Goal: Book appointment/travel/reservation

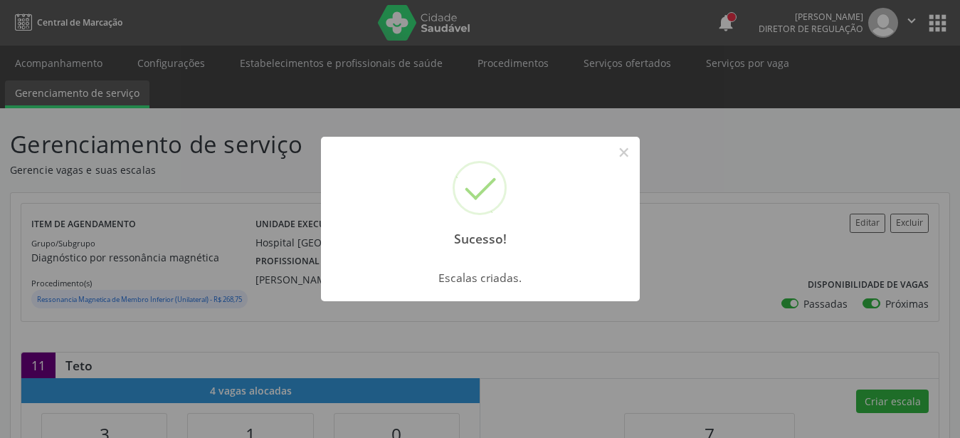
click at [627, 149] on button "×" at bounding box center [624, 152] width 24 height 24
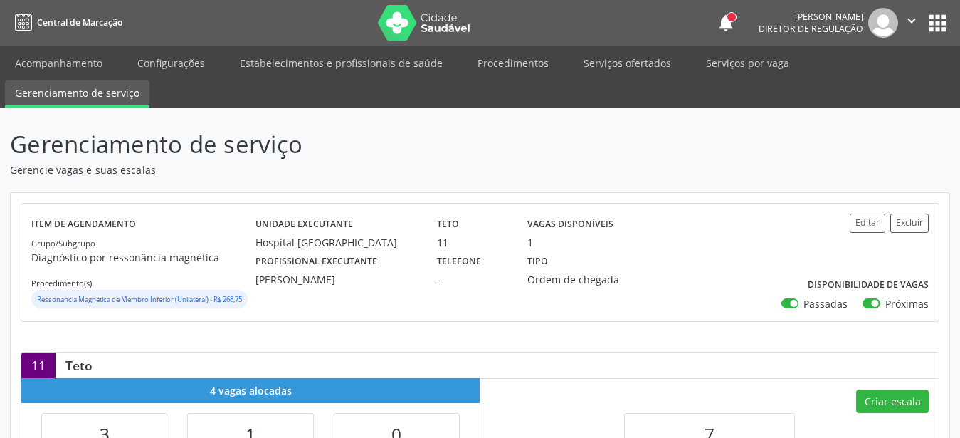
click at [940, 19] on button "apps" at bounding box center [937, 23] width 25 height 25
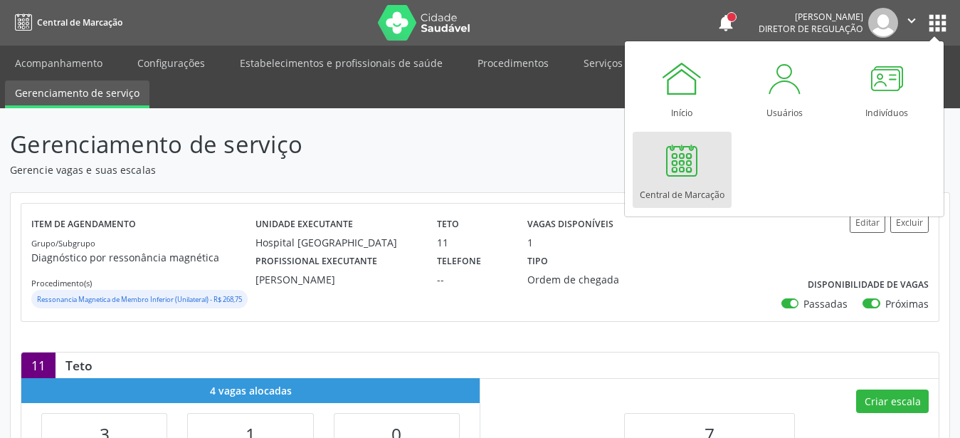
click at [710, 163] on link "Central de Marcação" at bounding box center [682, 170] width 99 height 76
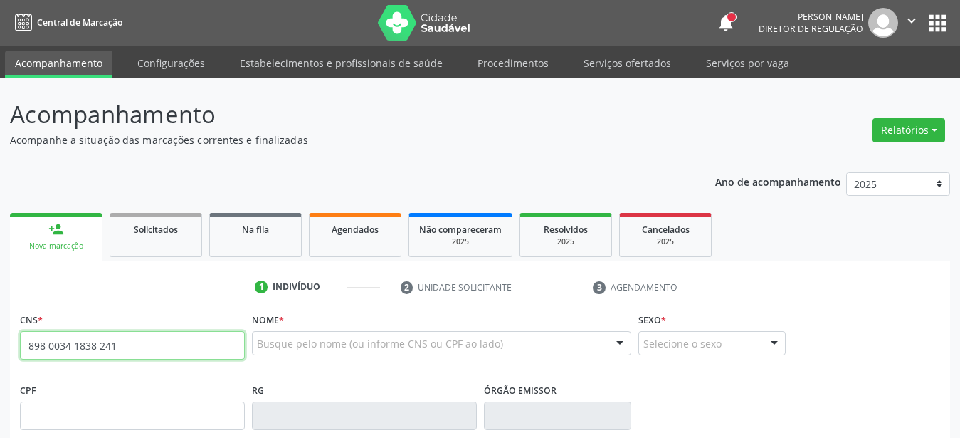
type input "898 0034 1838 2411"
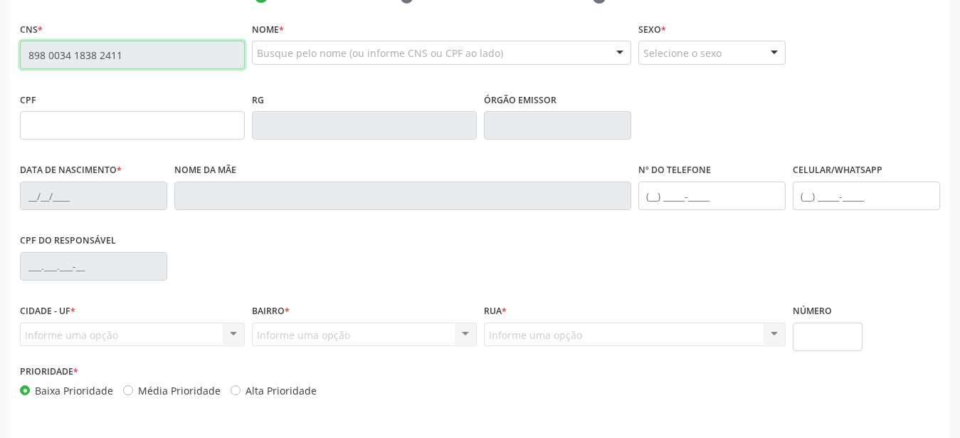
scroll to position [218, 0]
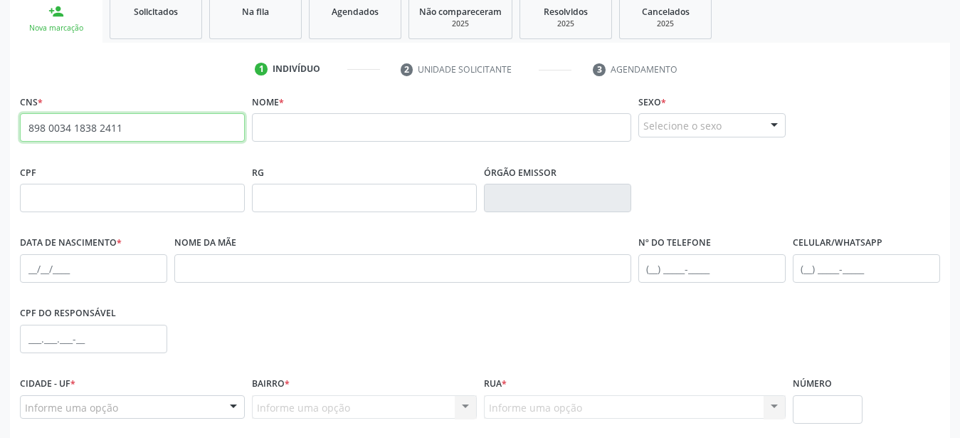
click at [20, 125] on input "898 0034 1838 2411" at bounding box center [132, 127] width 225 height 28
drag, startPoint x: 122, startPoint y: 131, endPoint x: 114, endPoint y: 135, distance: 8.6
paste input "706 3017 4143 5677"
type input "706 3017 4143 5677"
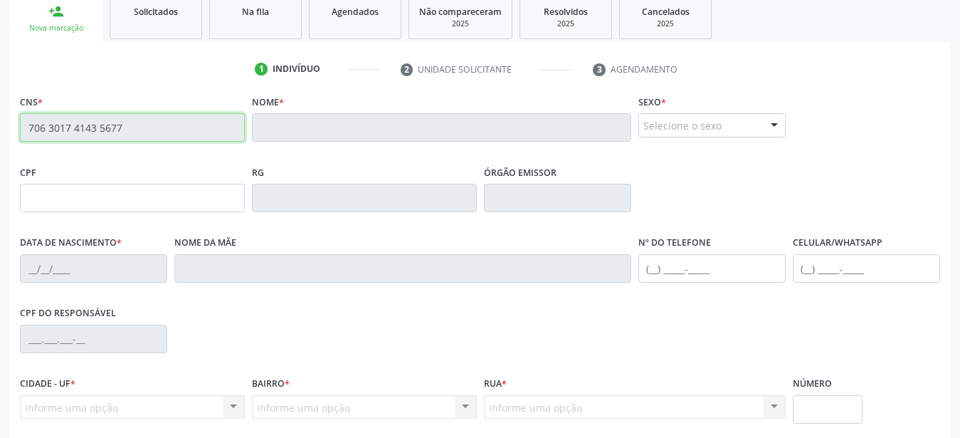
type input "345.476.468-80"
type input "[DATE]"
type input "Marileide [PERSON_NAME]"
type input "[PHONE_NUMBER]"
type input "446.702.574-04"
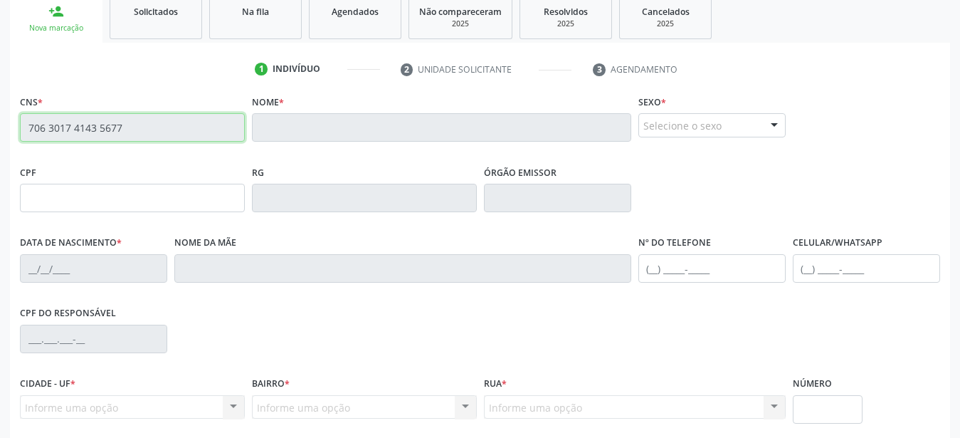
type input "383"
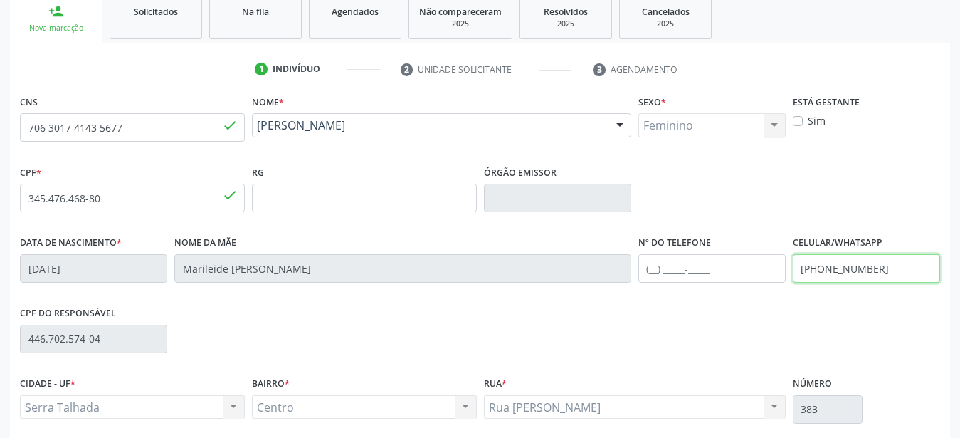
drag, startPoint x: 909, startPoint y: 268, endPoint x: 737, endPoint y: 277, distance: 172.5
click at [793, 277] on input "[PHONE_NUMBER]" at bounding box center [866, 268] width 147 height 28
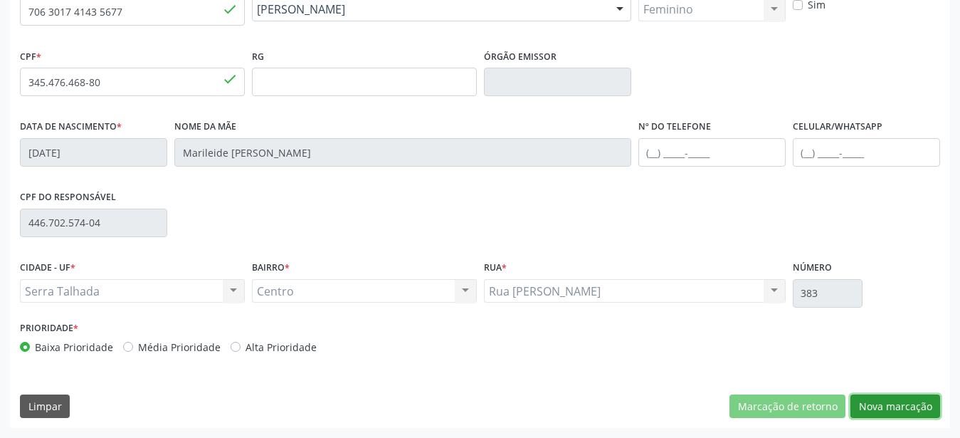
click at [893, 395] on button "Nova marcação" at bounding box center [896, 406] width 90 height 24
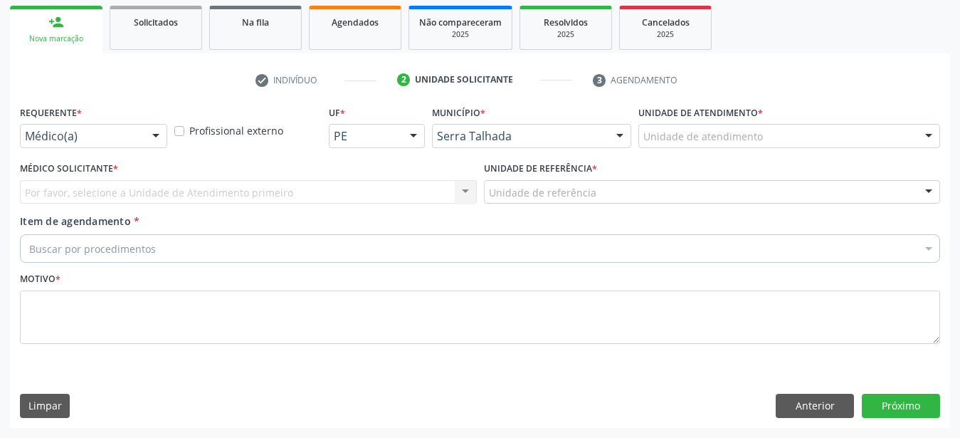
scroll to position [219, 0]
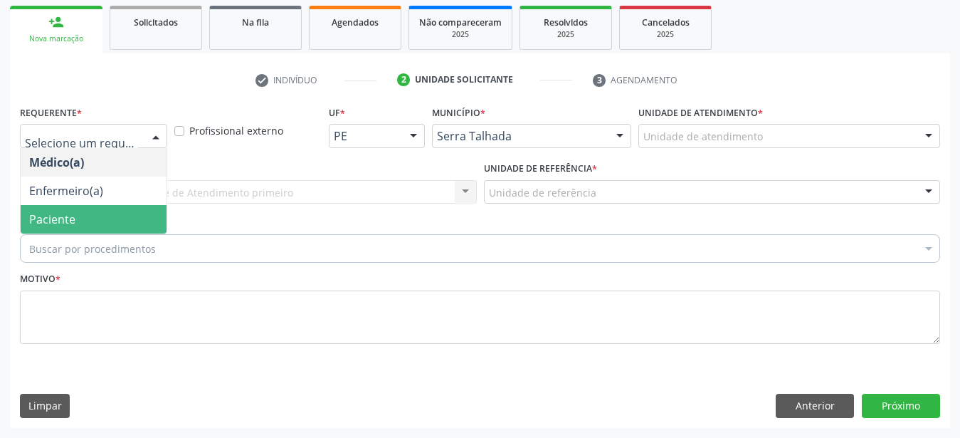
click at [83, 208] on span "Paciente" at bounding box center [94, 219] width 146 height 28
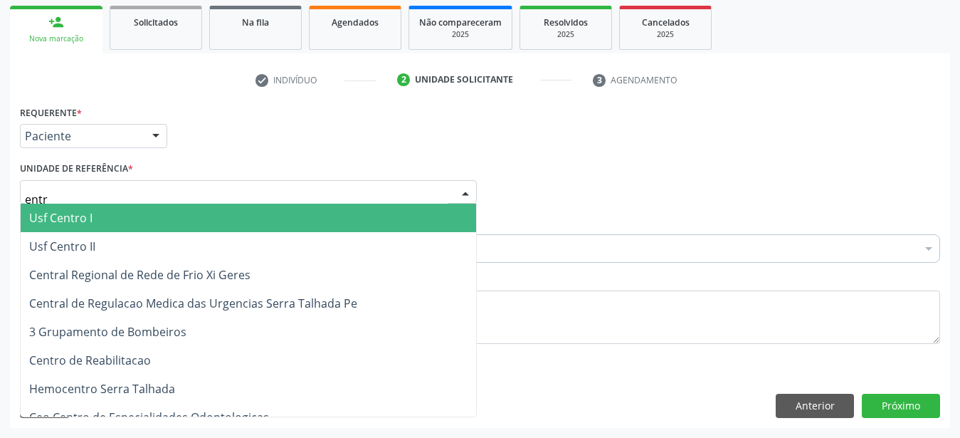
type input "entro"
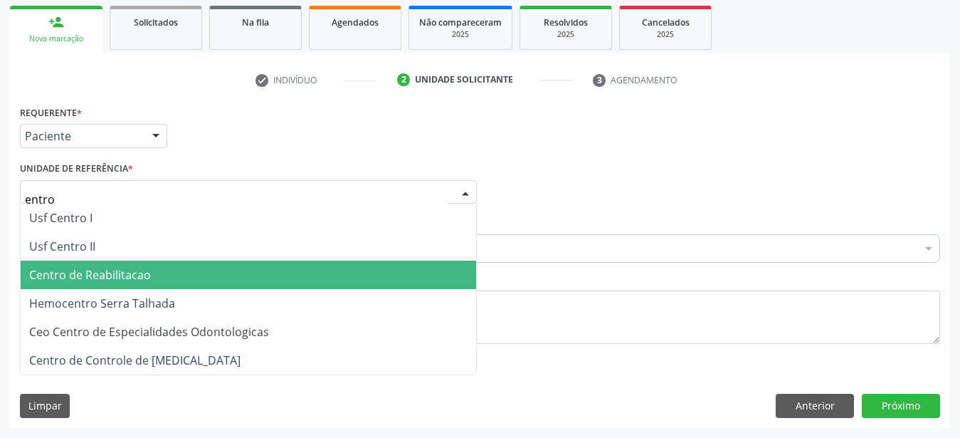
click at [106, 267] on span "Centro de Reabilitacao" at bounding box center [90, 275] width 122 height 16
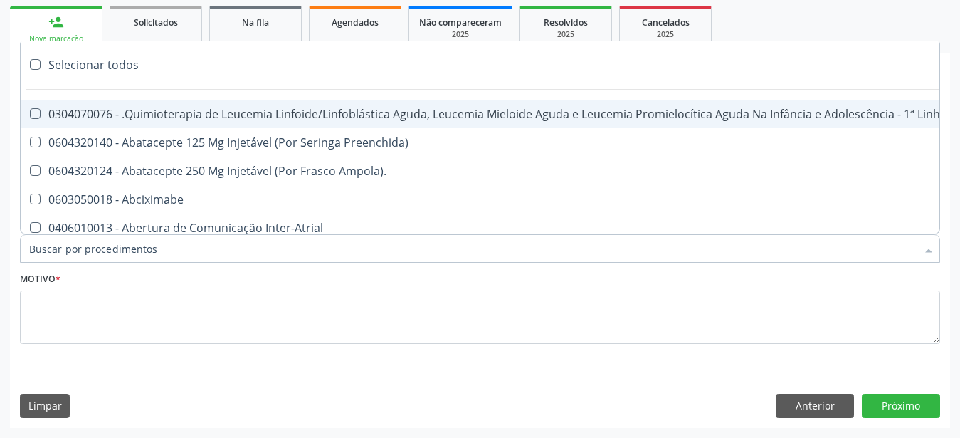
type input "t"
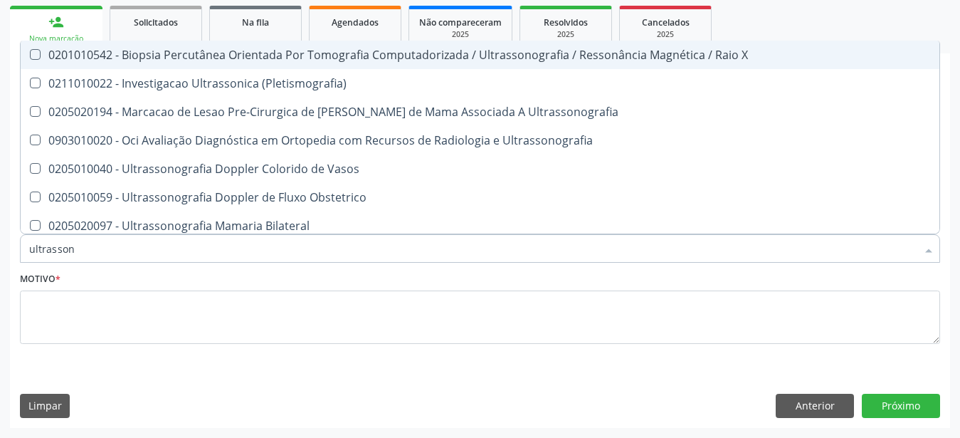
type input "ultrassono"
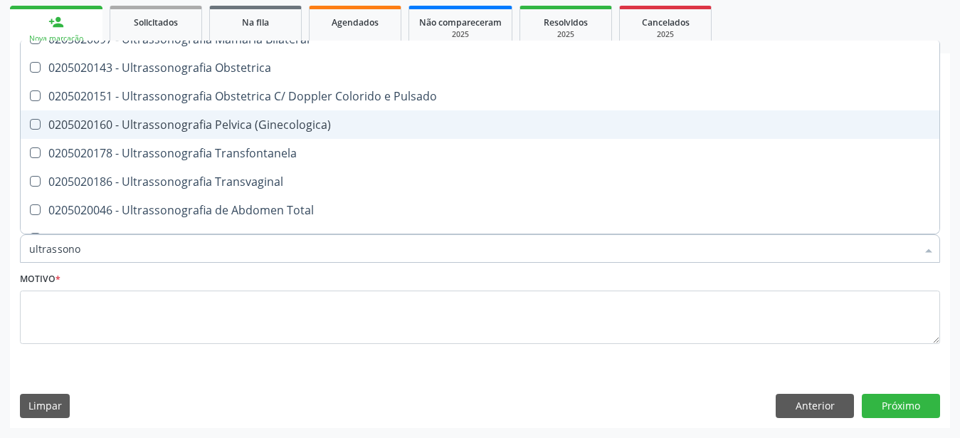
scroll to position [282, 0]
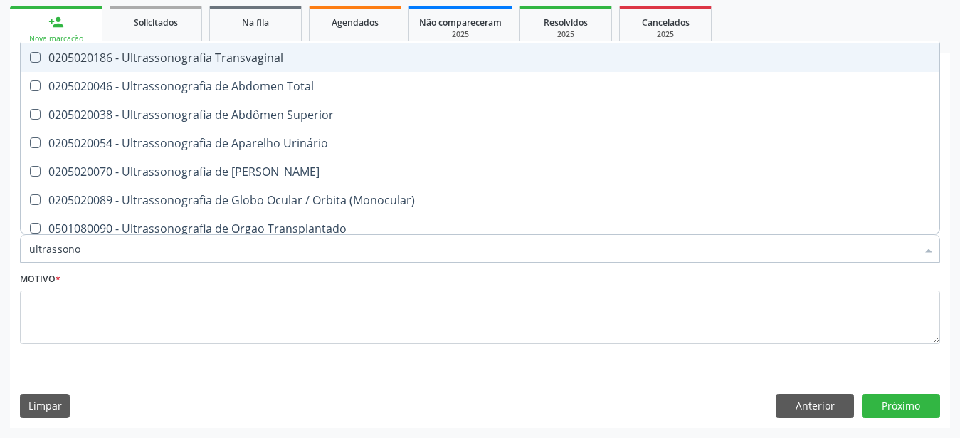
click at [233, 52] on div "0205020186 - Ultrassonografia Transvaginal" at bounding box center [480, 57] width 902 height 11
checkbox Transvaginal "true"
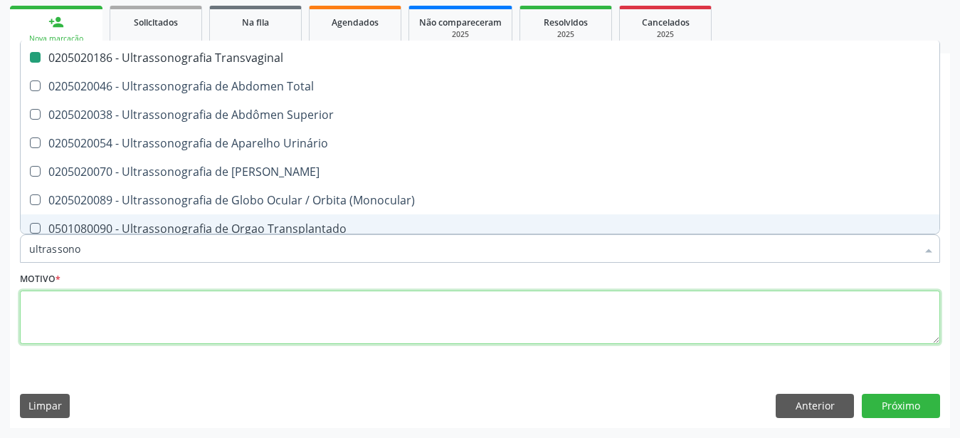
click at [98, 320] on textarea at bounding box center [480, 317] width 920 height 54
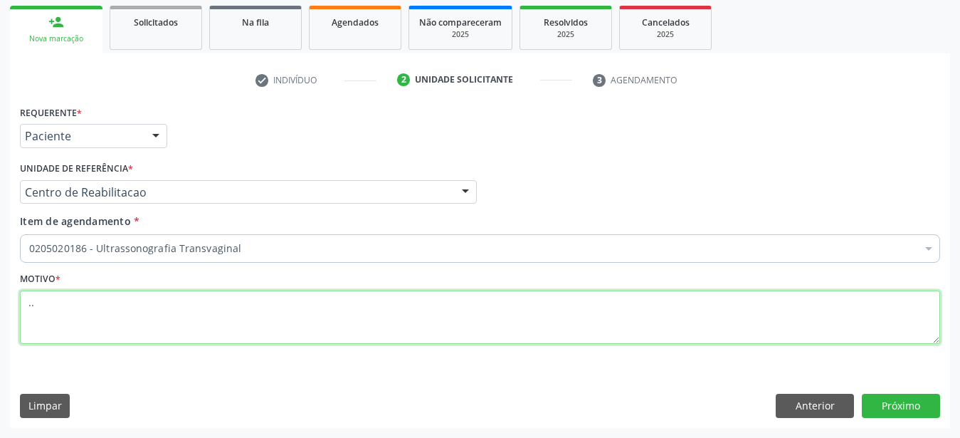
scroll to position [0, 0]
type textarea "..."
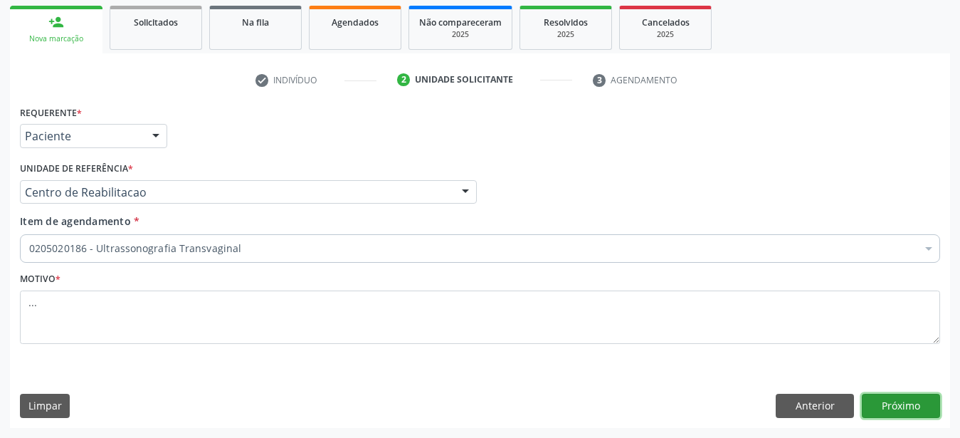
click at [930, 409] on button "Próximo" at bounding box center [901, 406] width 78 height 24
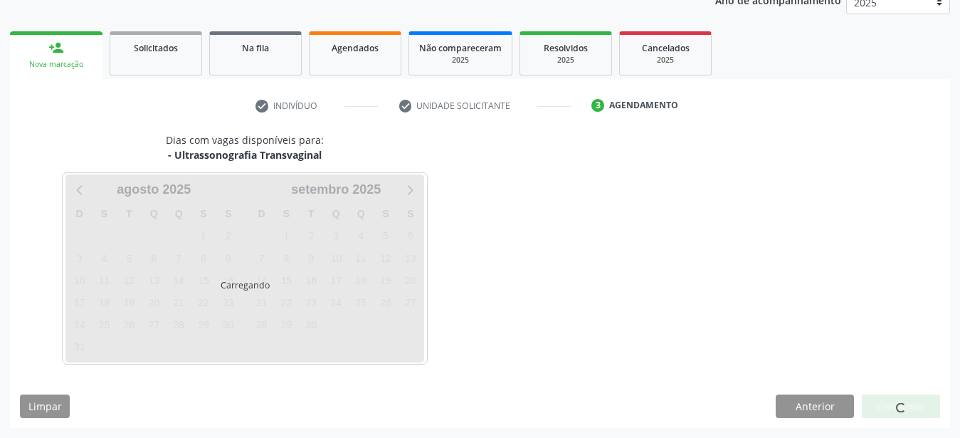
scroll to position [182, 0]
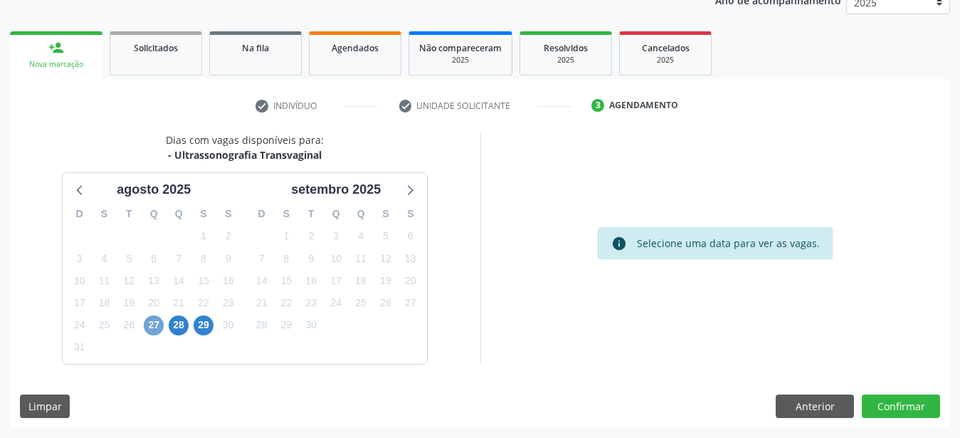
click at [157, 322] on span "27" at bounding box center [154, 325] width 20 height 20
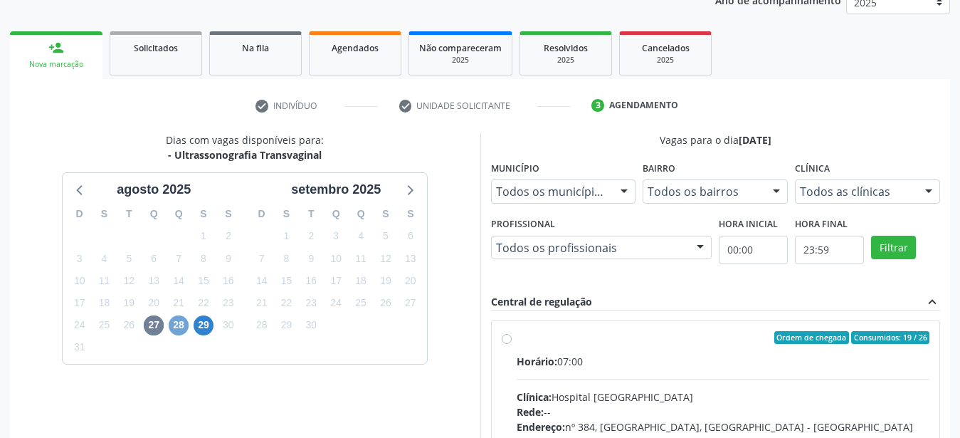
click at [177, 322] on span "28" at bounding box center [179, 325] width 20 height 20
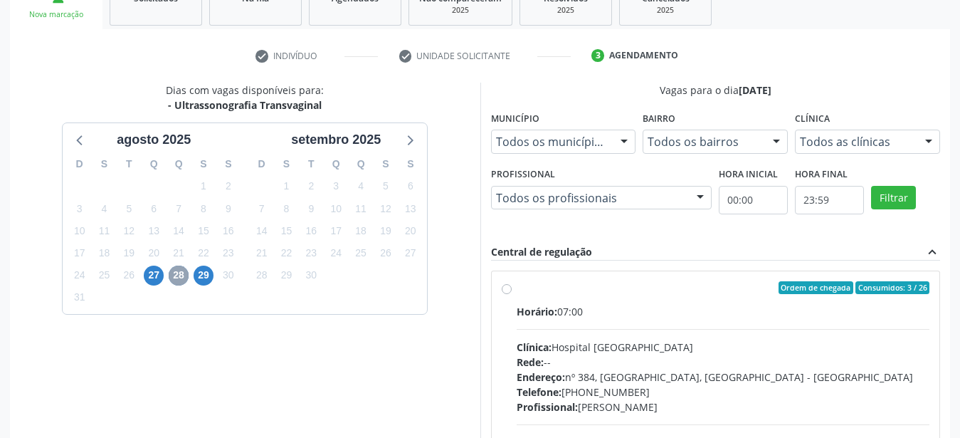
scroll to position [254, 0]
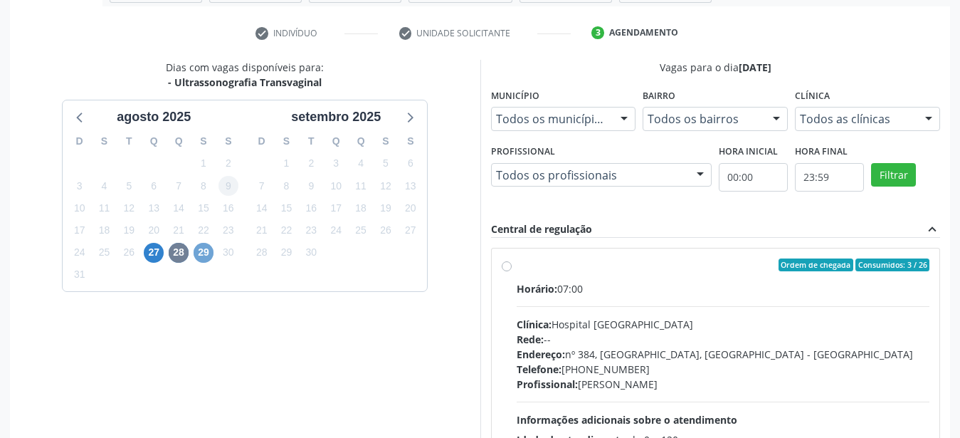
click at [205, 249] on span "29" at bounding box center [204, 253] width 20 height 20
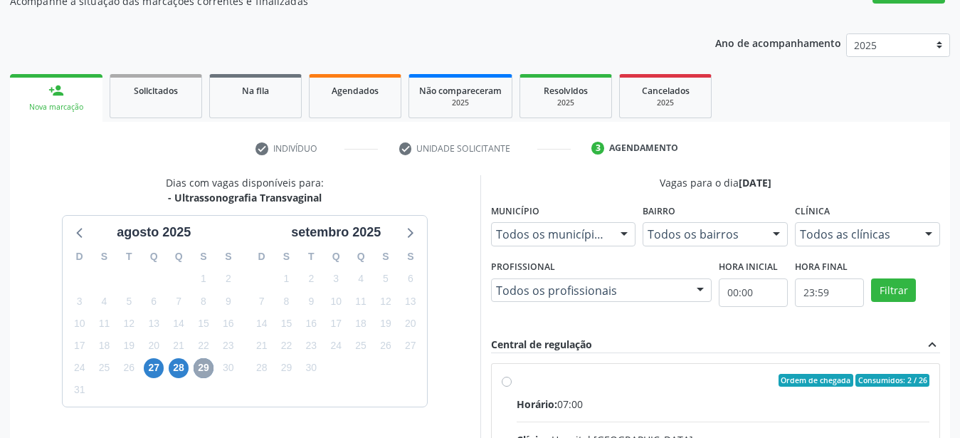
scroll to position [109, 0]
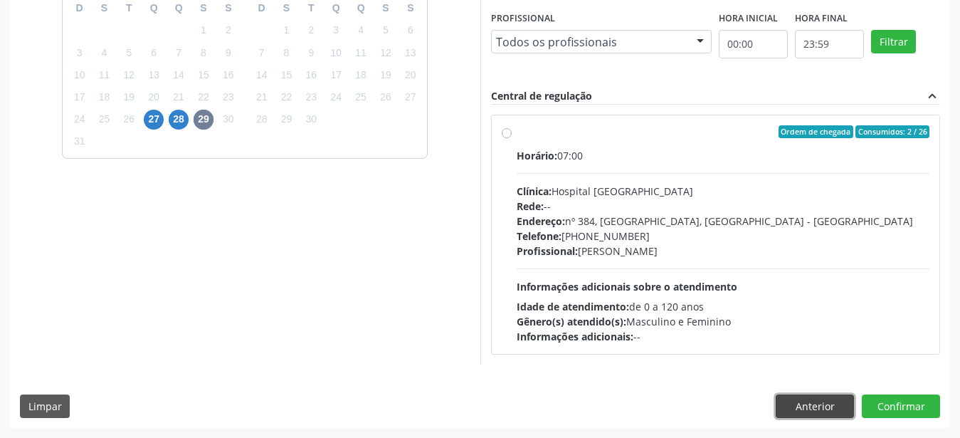
click at [822, 403] on button "Anterior" at bounding box center [815, 406] width 78 height 24
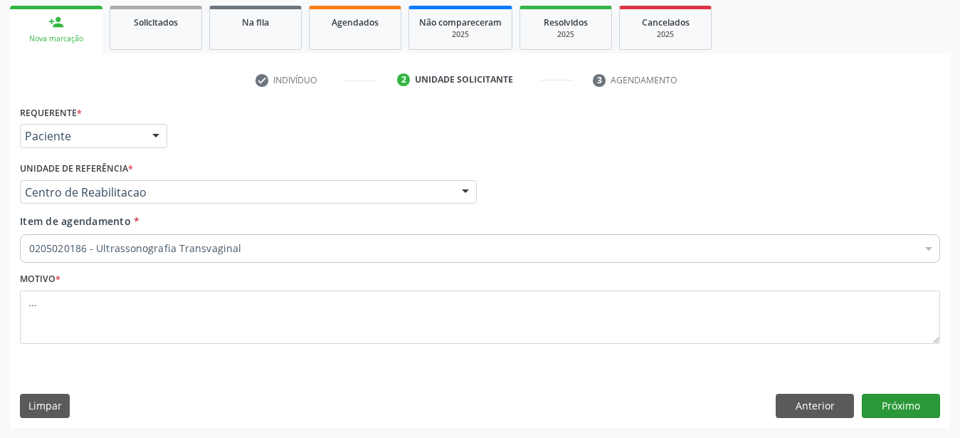
scroll to position [219, 0]
click at [893, 399] on button "Próximo" at bounding box center [901, 406] width 78 height 24
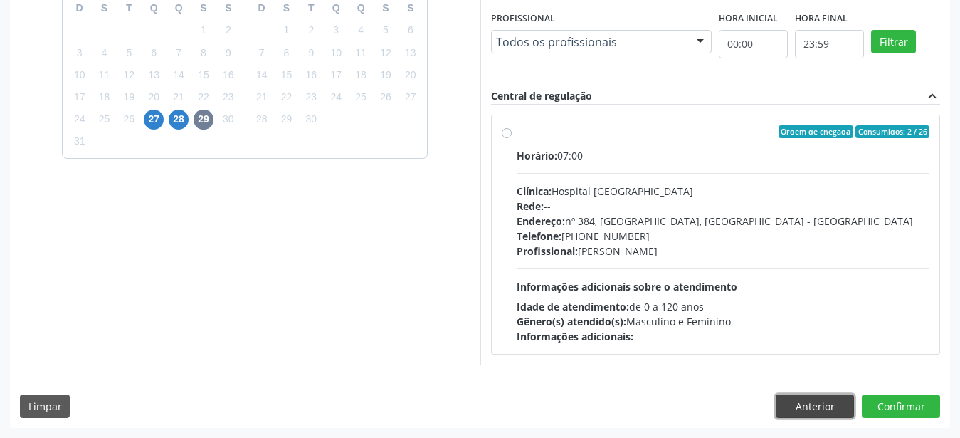
click at [796, 397] on button "Anterior" at bounding box center [815, 406] width 78 height 24
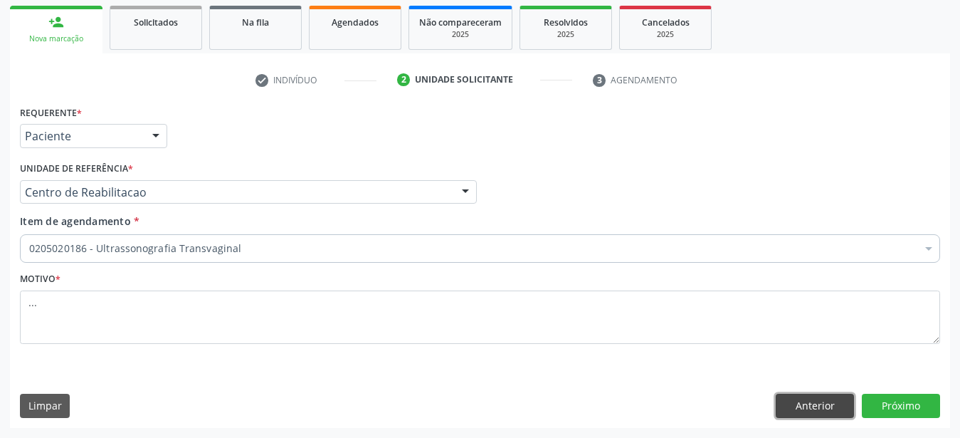
click at [821, 403] on button "Anterior" at bounding box center [815, 406] width 78 height 24
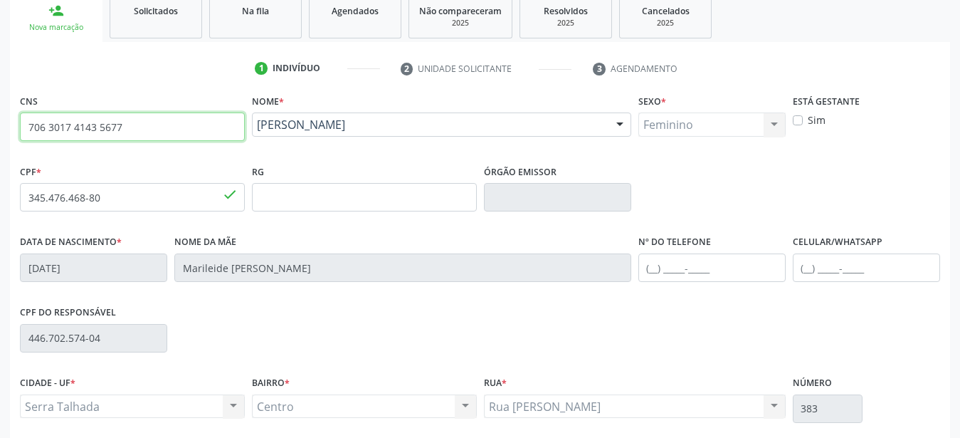
drag, startPoint x: 135, startPoint y: 127, endPoint x: 8, endPoint y: 119, distance: 127.7
click at [20, 120] on input "706 3017 4143 5677" at bounding box center [132, 126] width 225 height 28
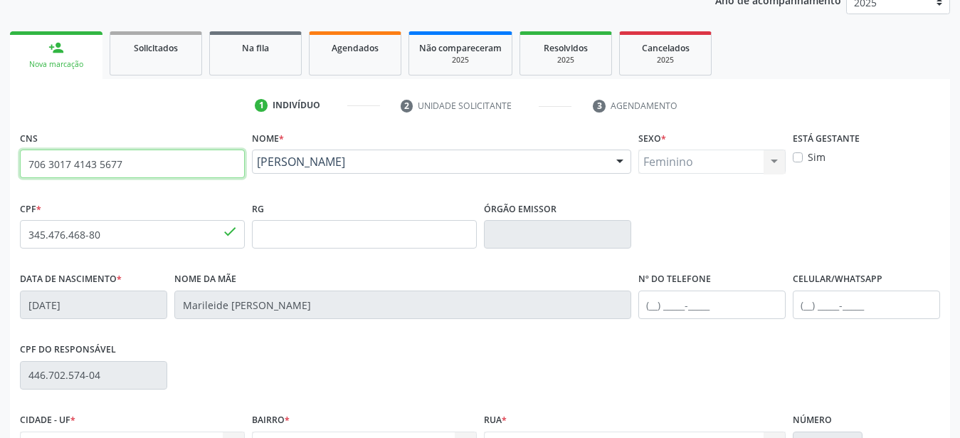
scroll to position [116, 0]
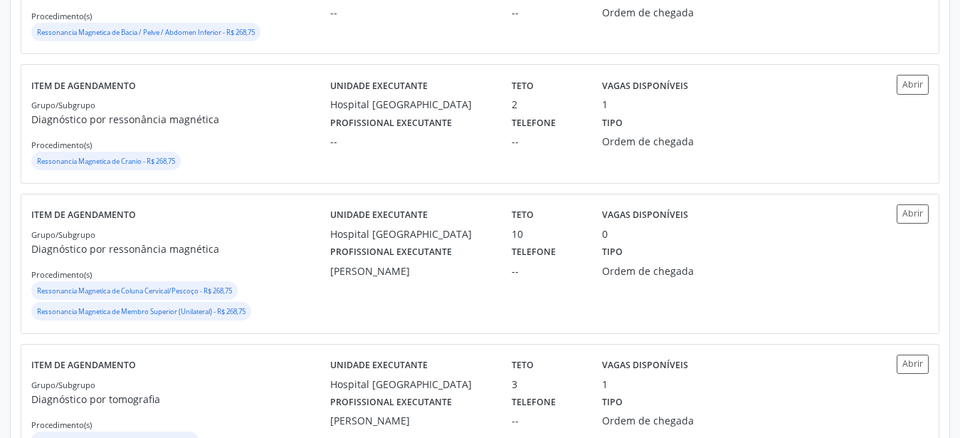
scroll to position [573, 0]
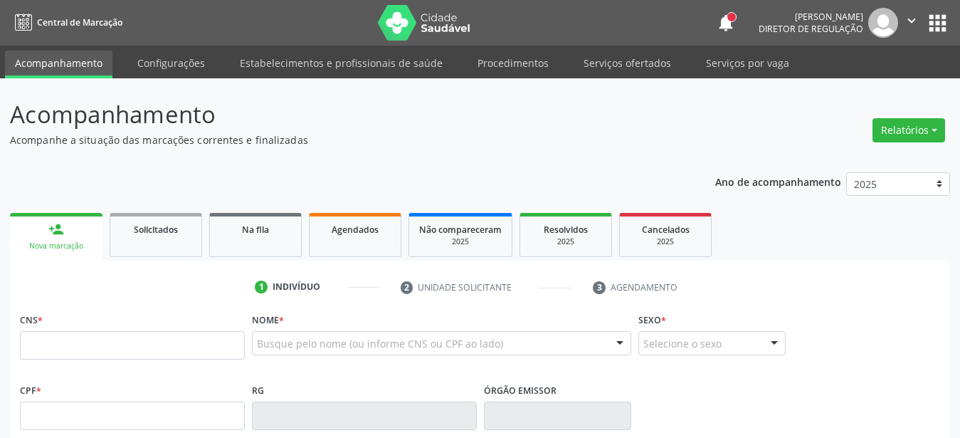
scroll to position [116, 0]
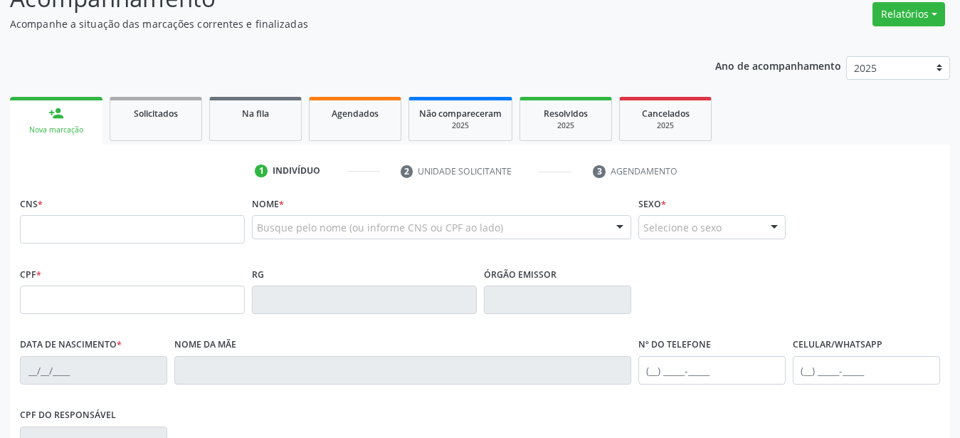
type input "706 3017 4143 5677"
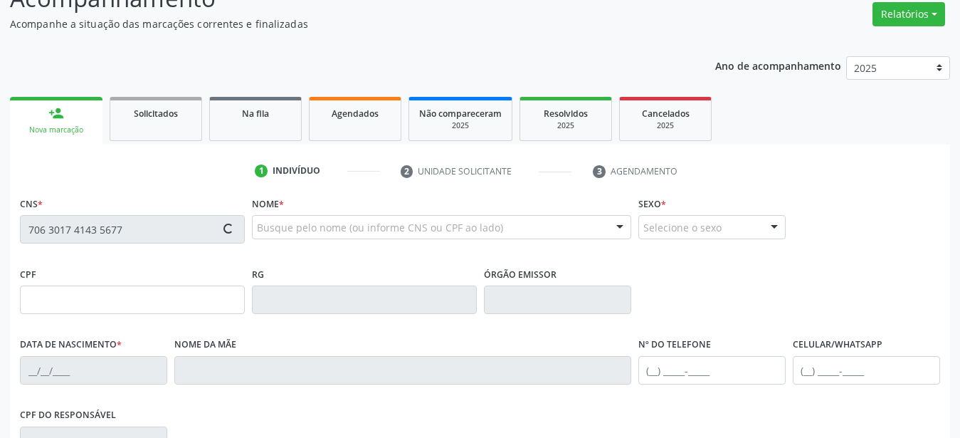
type input "345.476.468-80"
type input "[DATE]"
type input "Marileide [PERSON_NAME]"
type input "[PHONE_NUMBER]"
type input "446.702.574-04"
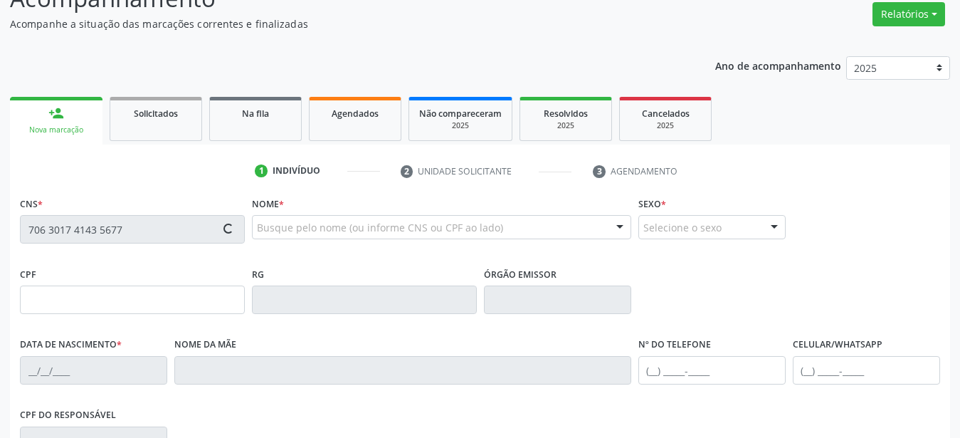
type input "383"
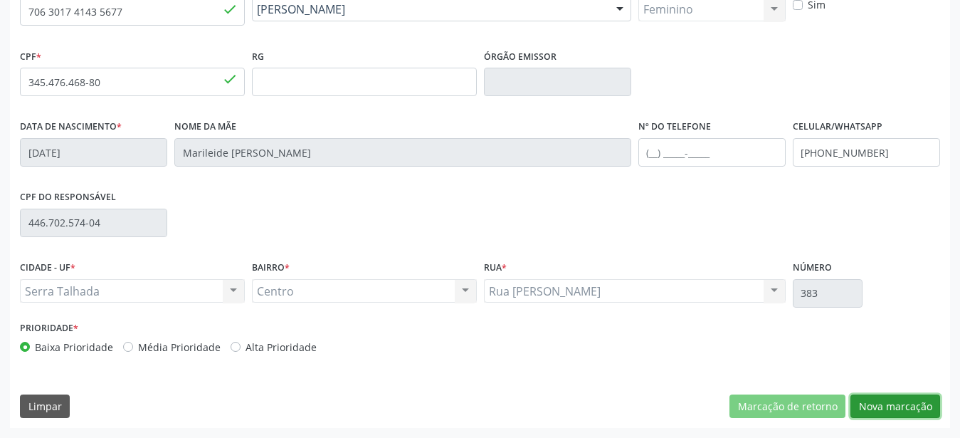
click at [880, 406] on button "Nova marcação" at bounding box center [896, 406] width 90 height 24
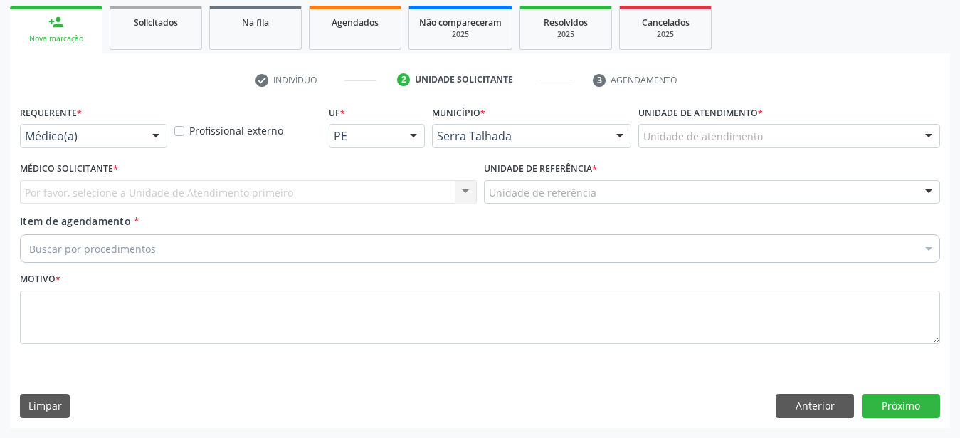
scroll to position [219, 0]
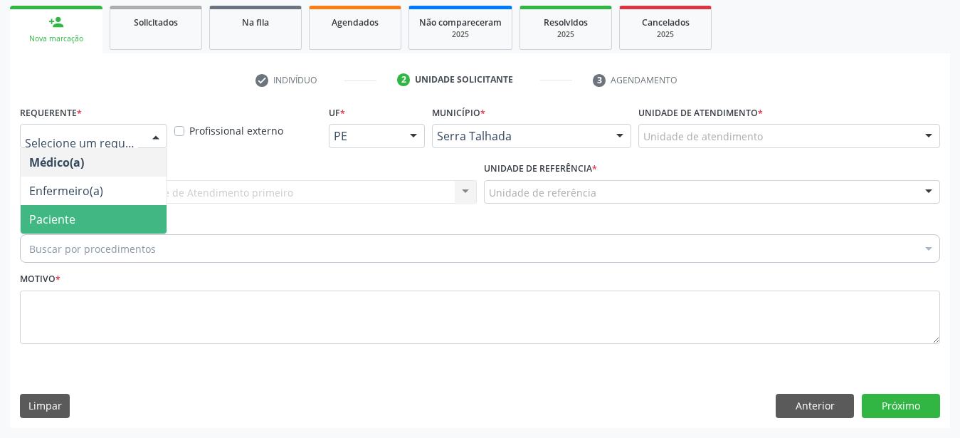
drag, startPoint x: 83, startPoint y: 199, endPoint x: 79, endPoint y: 189, distance: 9.9
click at [82, 205] on span "Paciente" at bounding box center [94, 219] width 146 height 28
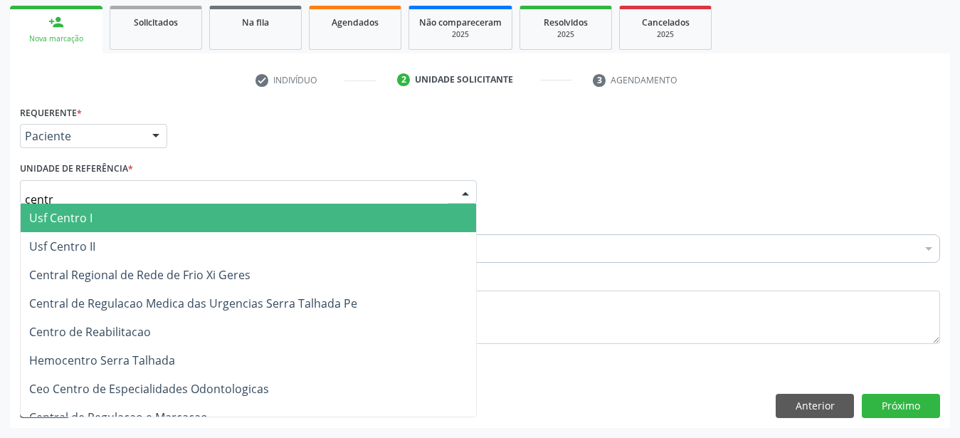
type input "centro"
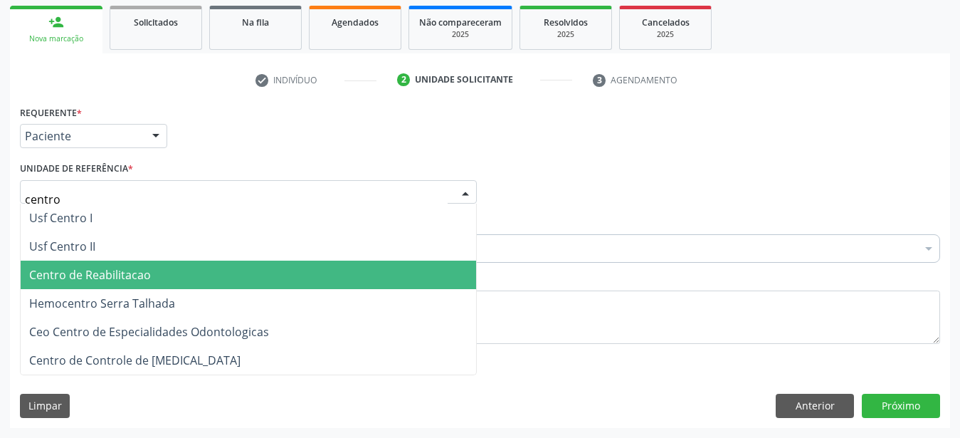
click at [80, 267] on span "Centro de Reabilitacao" at bounding box center [90, 275] width 122 height 16
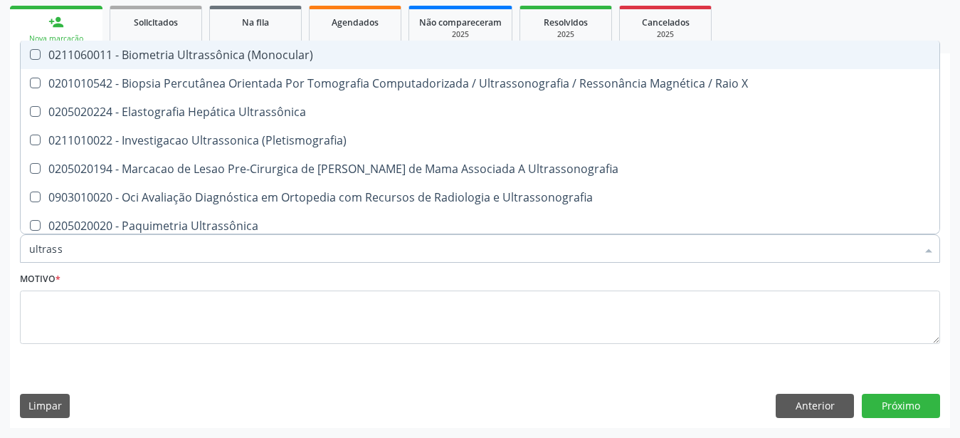
type input "ultrasso"
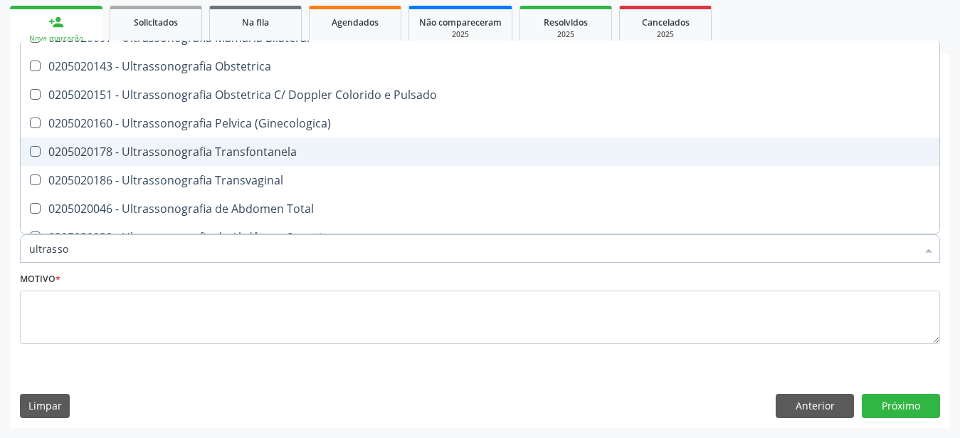
scroll to position [282, 0]
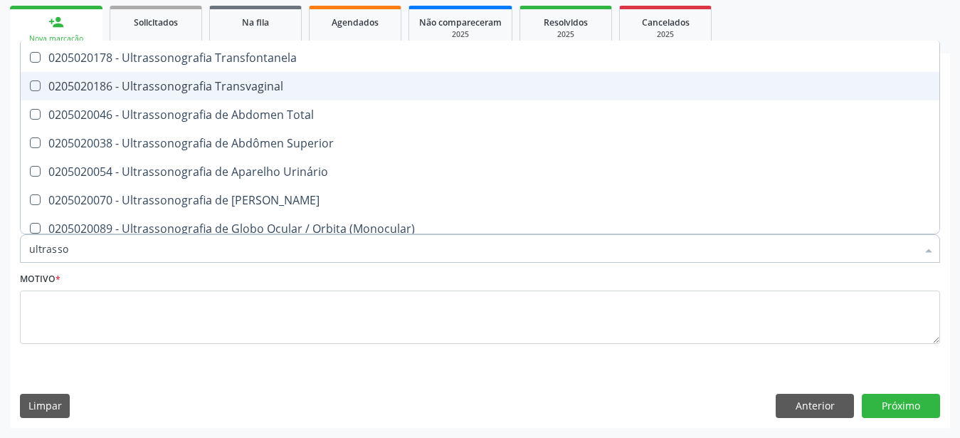
click at [215, 80] on div "0205020186 - Ultrassonografia Transvaginal" at bounding box center [480, 85] width 902 height 11
checkbox Transvaginal "true"
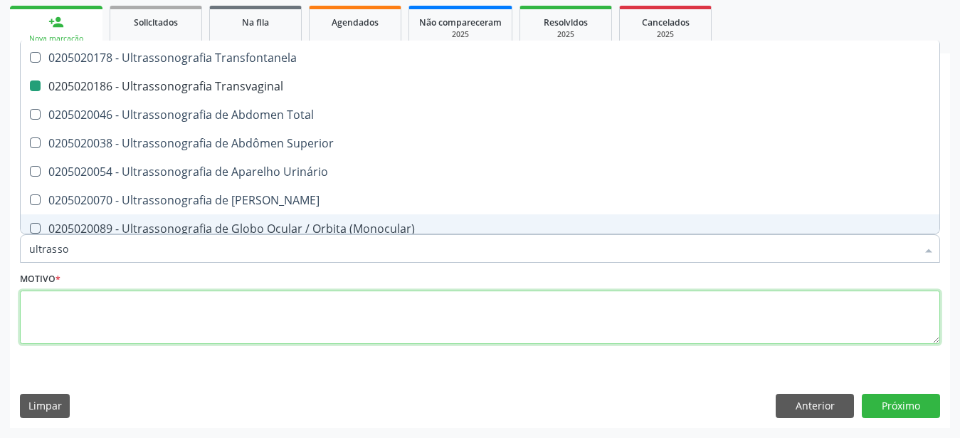
click at [128, 316] on textarea at bounding box center [480, 317] width 920 height 54
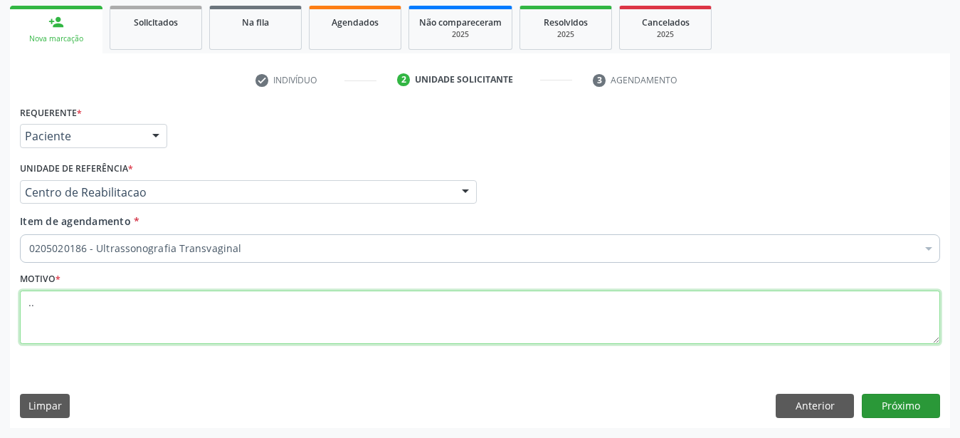
scroll to position [0, 0]
type textarea ".."
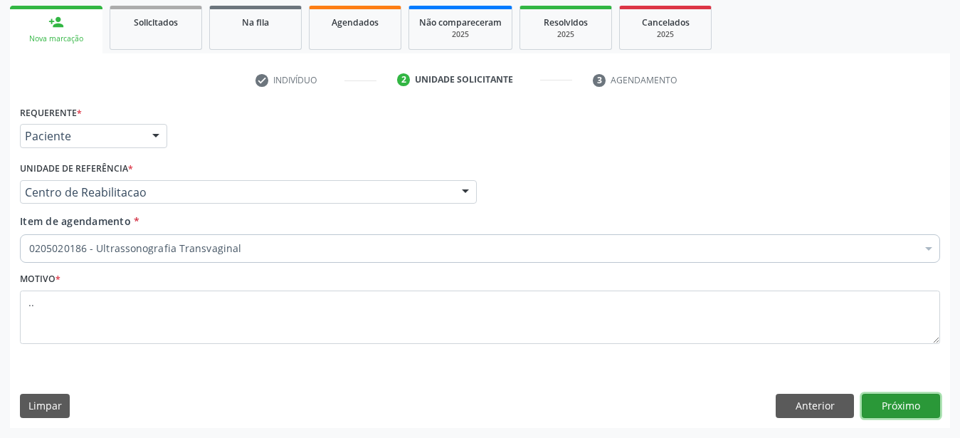
click at [931, 401] on button "Próximo" at bounding box center [901, 406] width 78 height 24
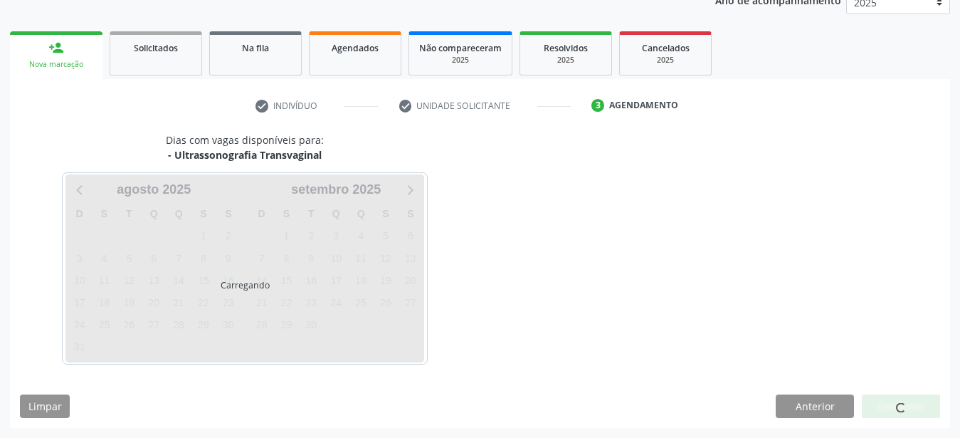
scroll to position [182, 0]
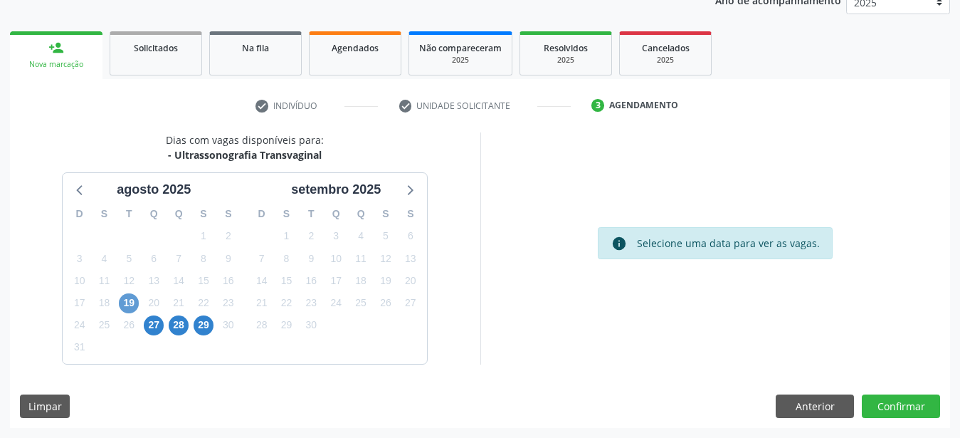
drag, startPoint x: 117, startPoint y: 314, endPoint x: 133, endPoint y: 311, distance: 15.9
click at [118, 314] on div "19" at bounding box center [129, 303] width 25 height 22
click at [130, 305] on span "19" at bounding box center [129, 303] width 20 height 20
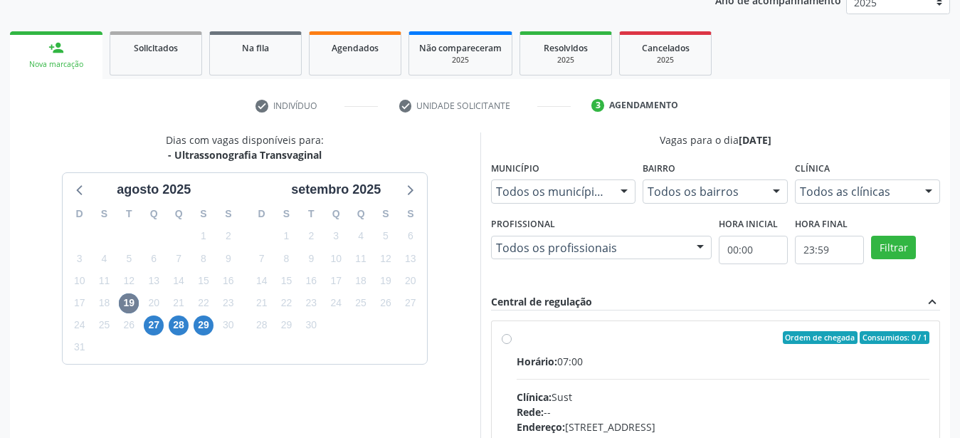
click at [517, 337] on label "Ordem de chegada Consumidos: 0 / 1 Horário: 07:00 Clínica: Sust Rede: -- Endere…" at bounding box center [724, 440] width 414 height 219
click at [507, 337] on input "Ordem de chegada Consumidos: 0 / 1 Horário: 07:00 Clínica: Sust Rede: -- Endere…" at bounding box center [507, 337] width 10 height 13
radio input "true"
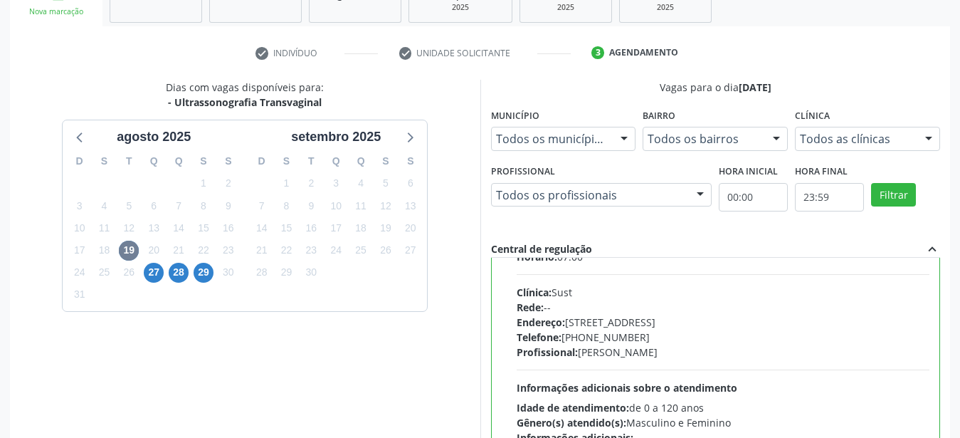
scroll to position [399, 0]
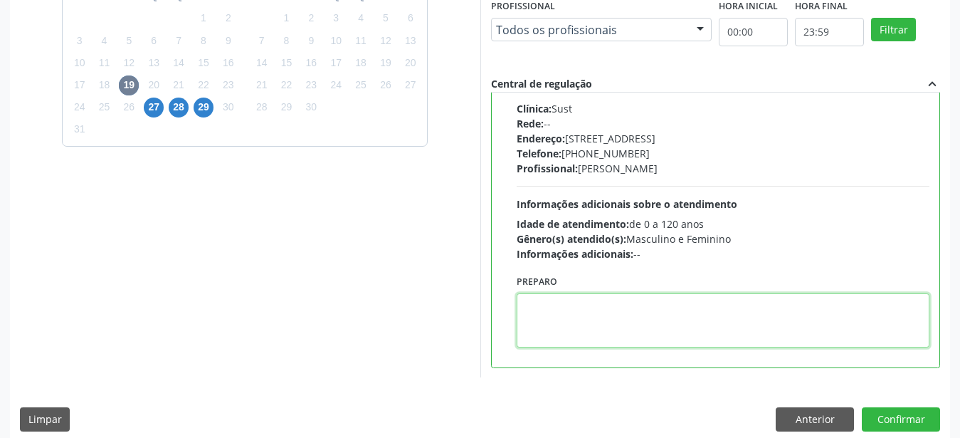
click at [626, 316] on textarea at bounding box center [724, 320] width 414 height 54
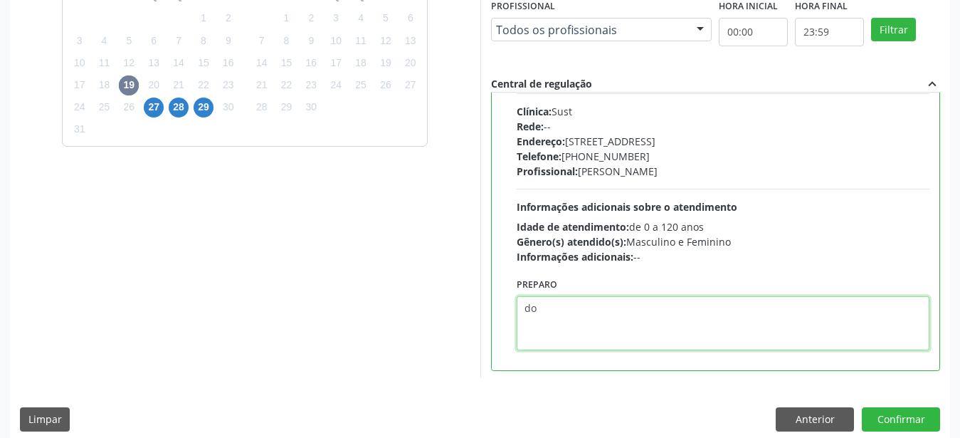
type textarea "d"
type textarea "Doutora [PERSON_NAME]"
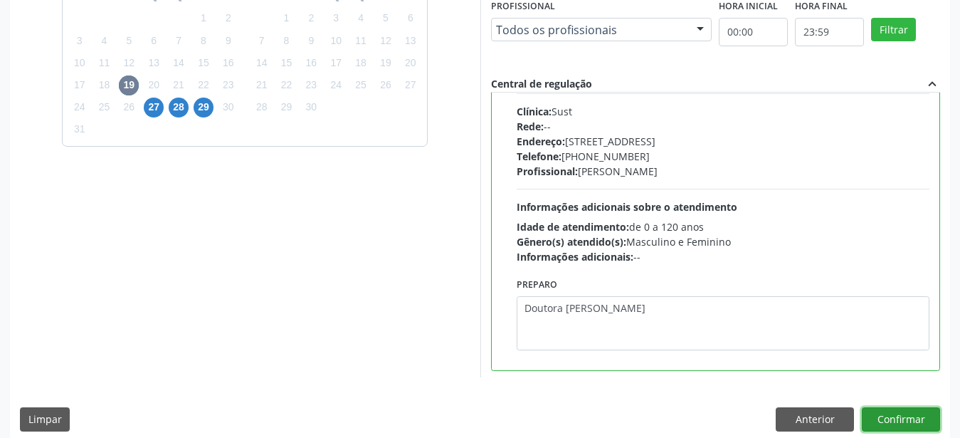
click at [900, 411] on button "Confirmar" at bounding box center [901, 419] width 78 height 24
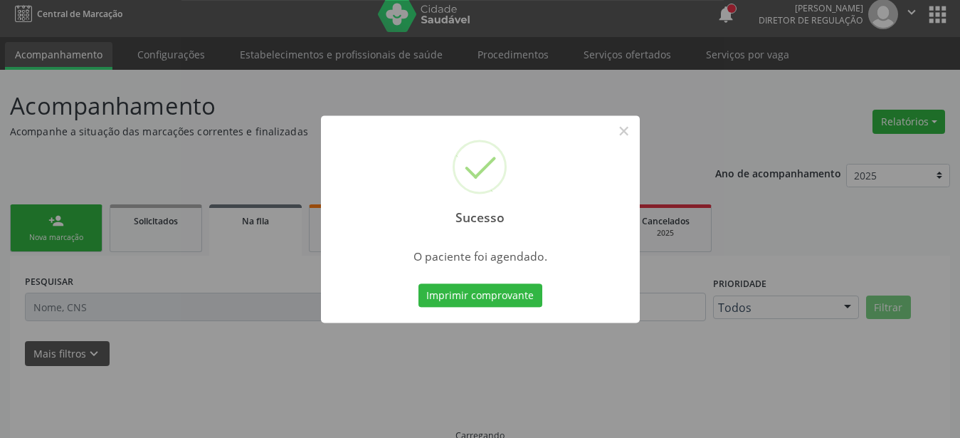
scroll to position [0, 0]
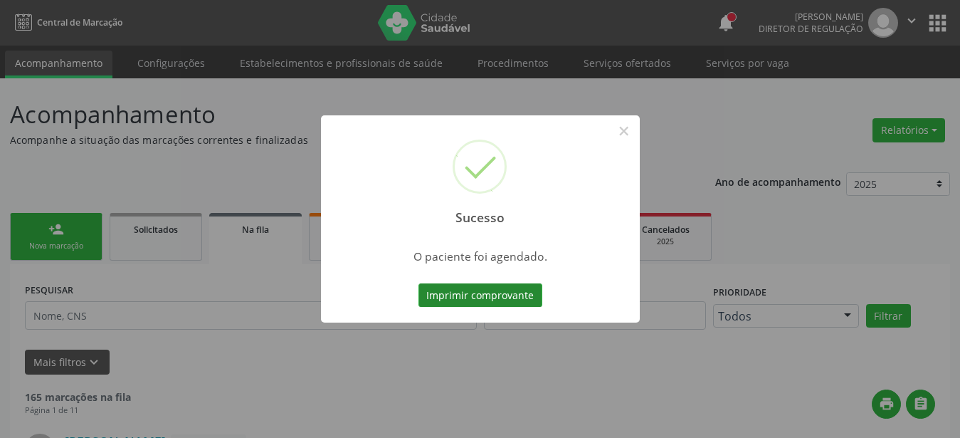
click at [522, 296] on button "Imprimir comprovante" at bounding box center [481, 295] width 124 height 24
